Goal: Task Accomplishment & Management: Use online tool/utility

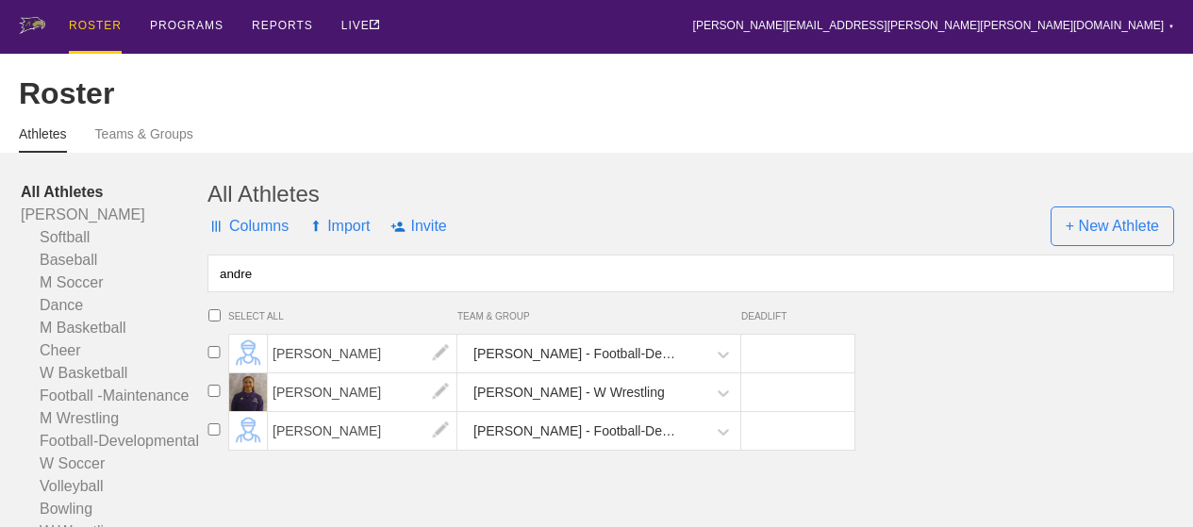
scroll to position [103, 0]
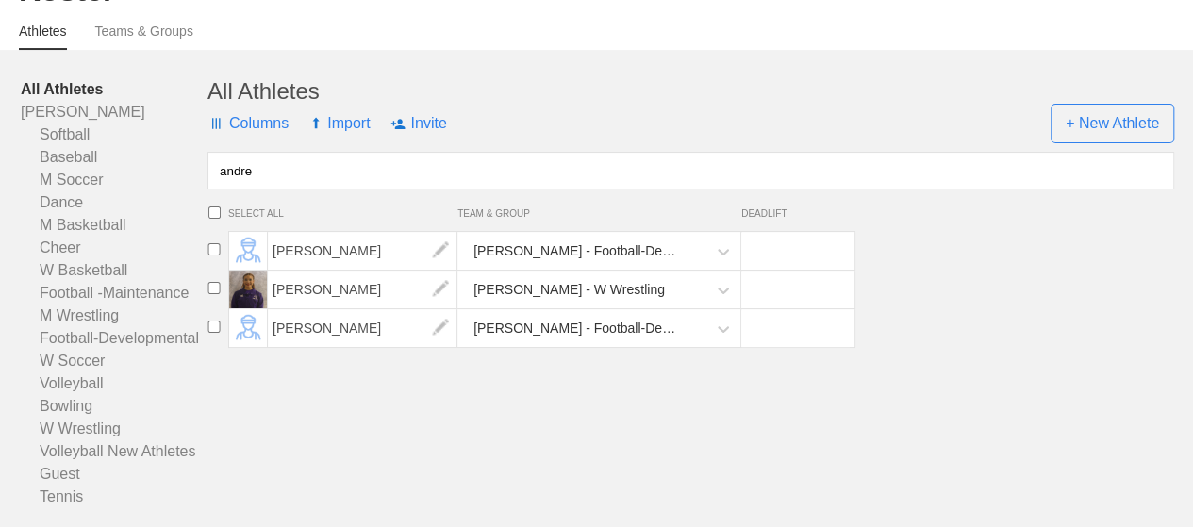
click at [640, 133] on div "Columns Import Invite + New Athlete" at bounding box center [691, 124] width 967 height 38
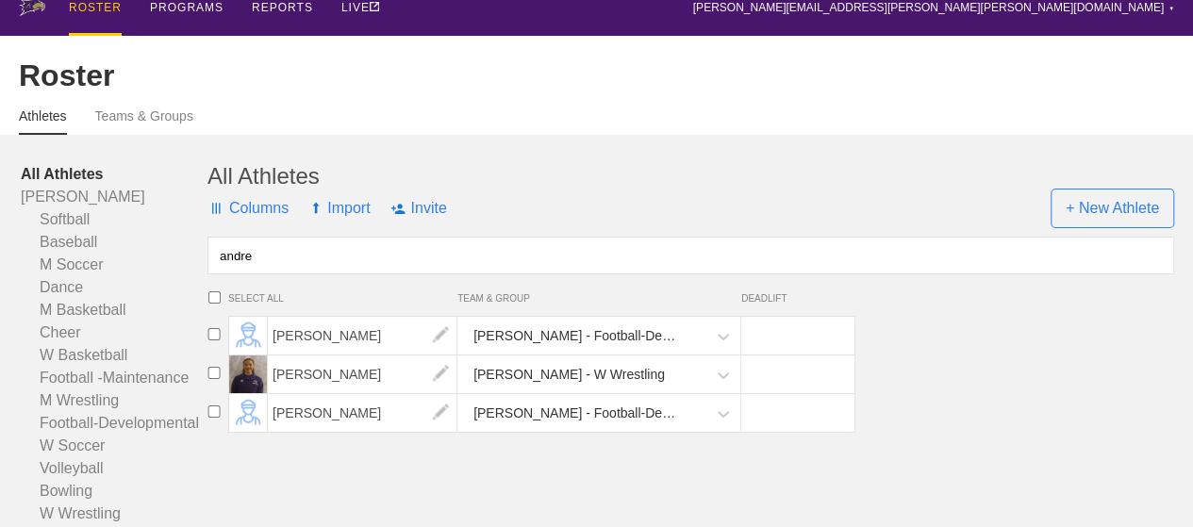
scroll to position [0, 0]
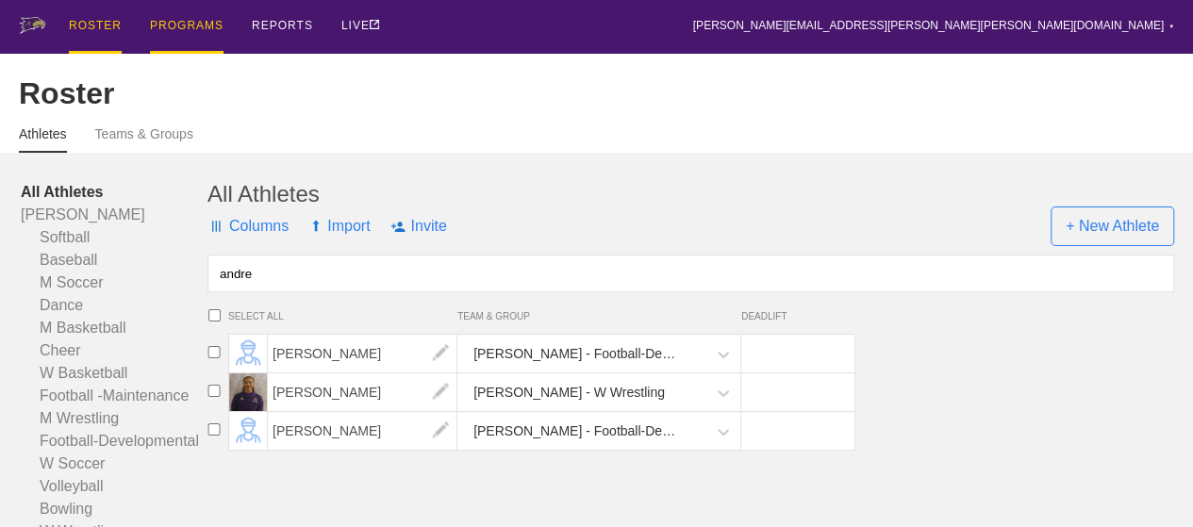
click at [191, 22] on div "PROGRAMS" at bounding box center [187, 27] width 74 height 54
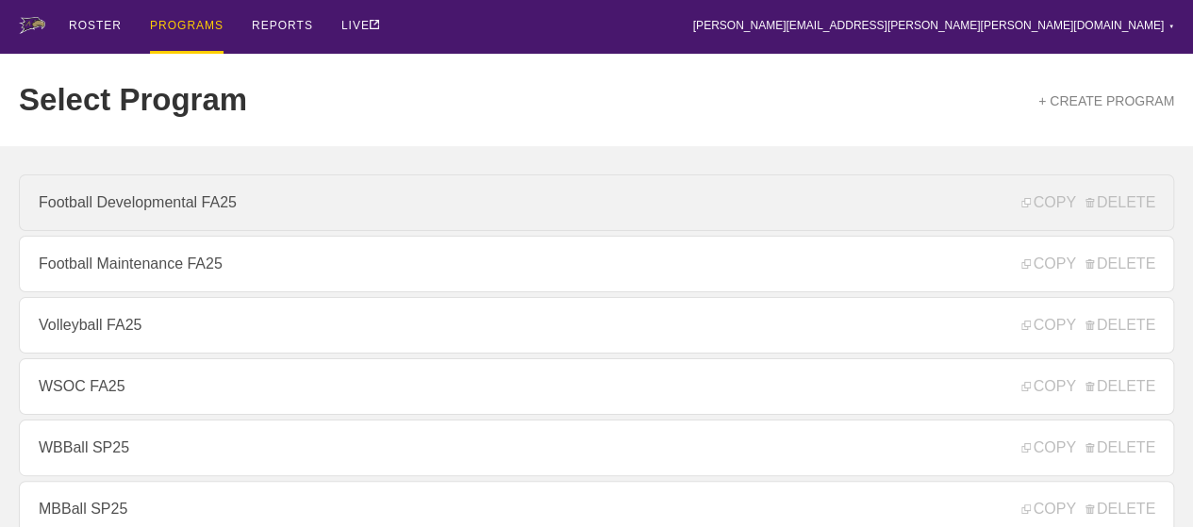
click at [360, 220] on link "Football Developmental FA25" at bounding box center [597, 203] width 1156 height 57
type textarea "x"
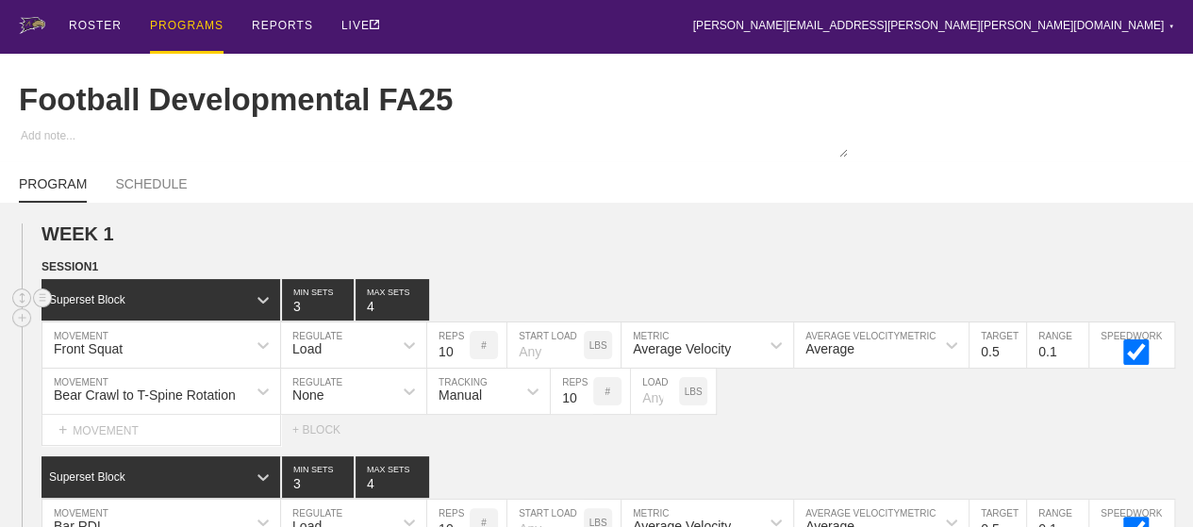
click at [501, 312] on div "Superset Block 3 MIN SETS 4 MAX SETS" at bounding box center [618, 300] width 1152 height 42
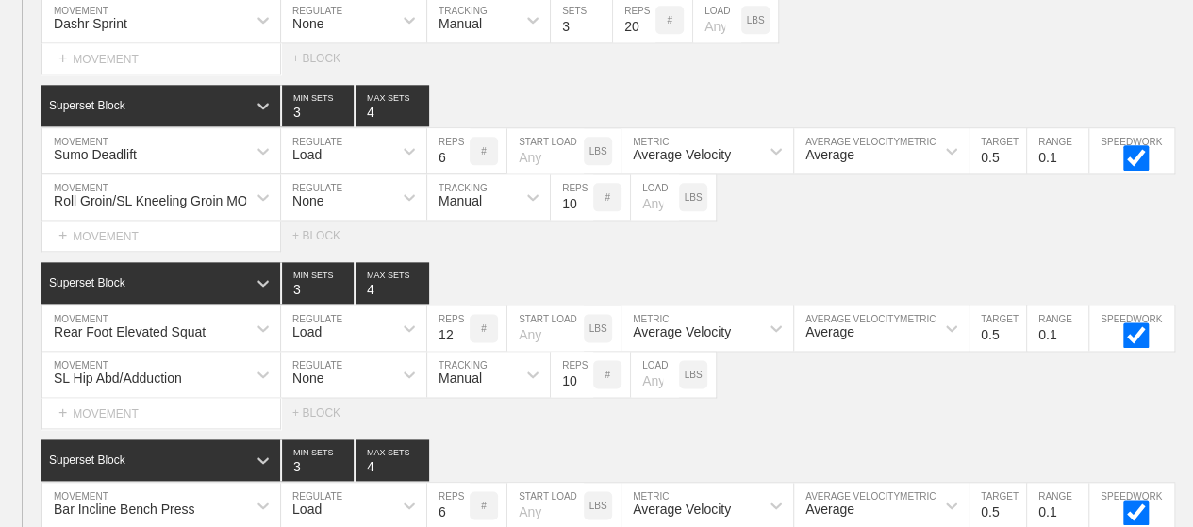
scroll to position [1654, 0]
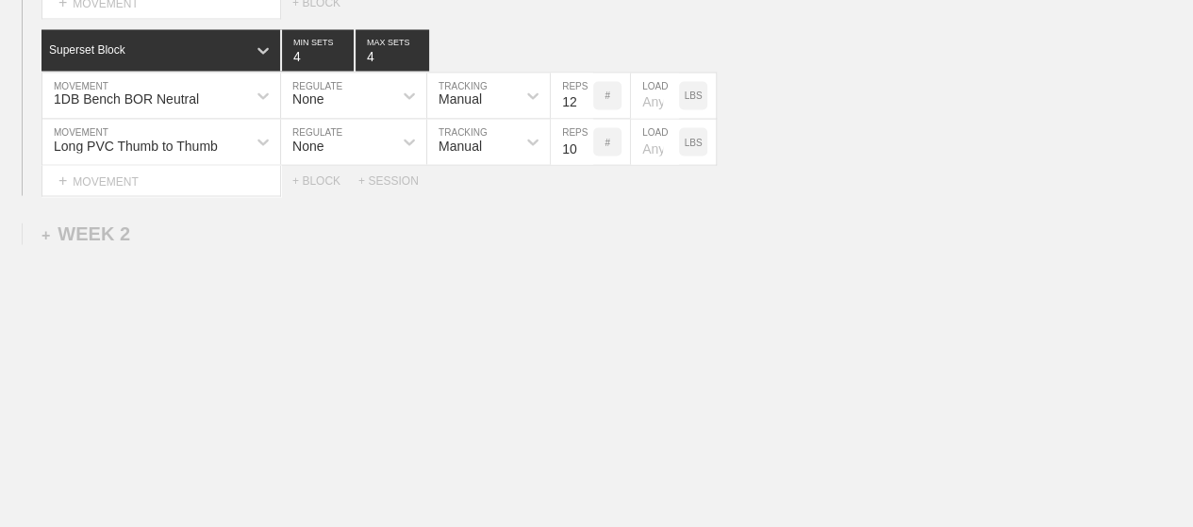
type input "12"
click at [728, 99] on div "1DB Bench BOR Neutral MOVEMENT None REGULATE Manual TRACKING 12 REPS # LOAD LBS" at bounding box center [596, 96] width 1193 height 46
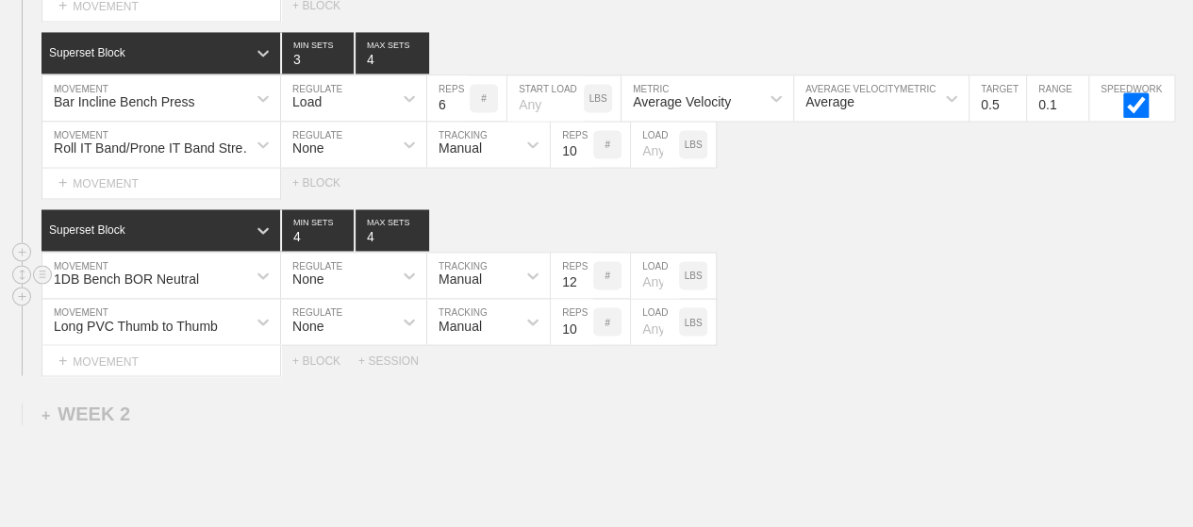
scroll to position [1503, 0]
